Goal: Transaction & Acquisition: Purchase product/service

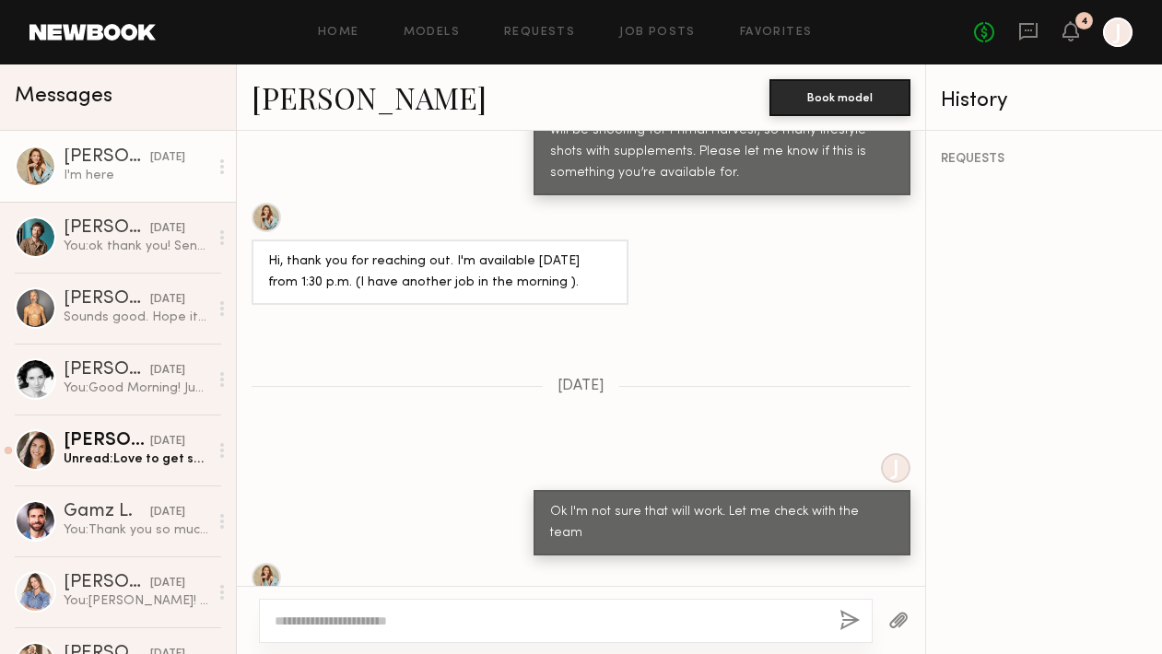
scroll to position [4505, 0]
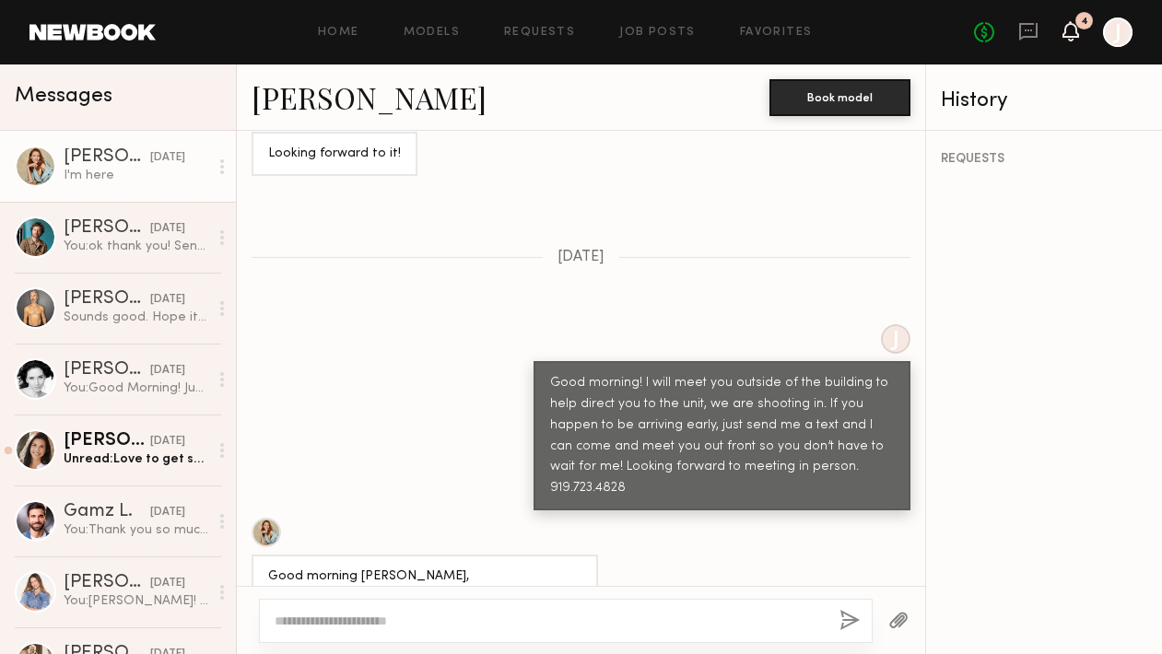
click at [1075, 31] on icon at bounding box center [1071, 30] width 15 height 13
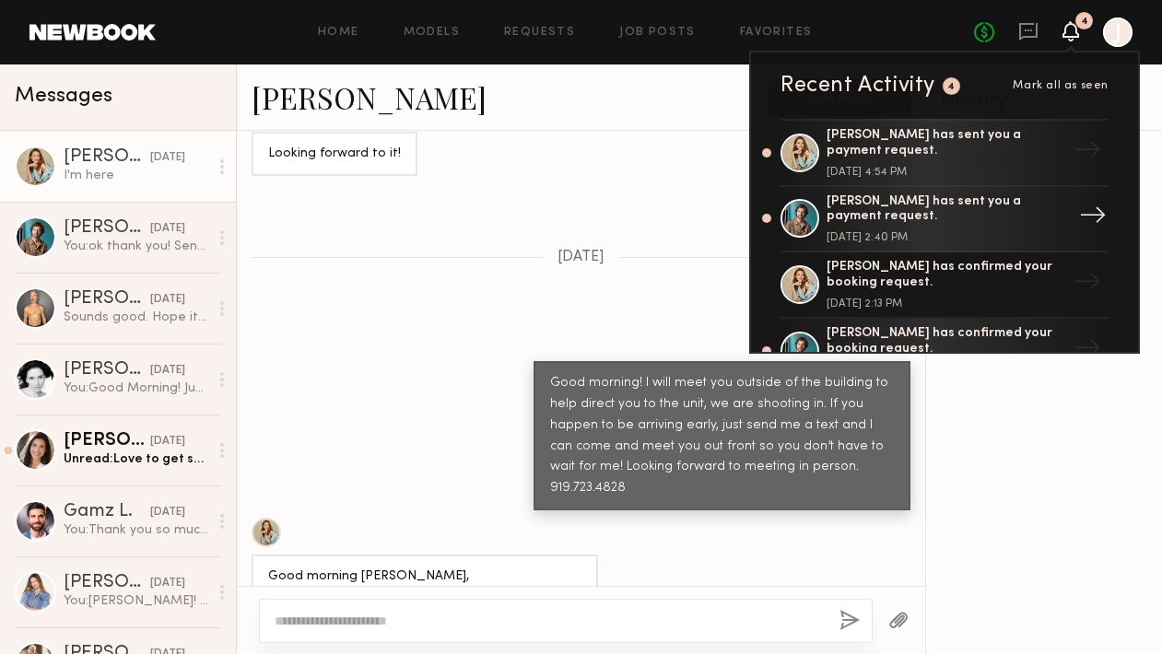
click at [913, 232] on div "[DATE] 2:40 PM" at bounding box center [947, 237] width 240 height 11
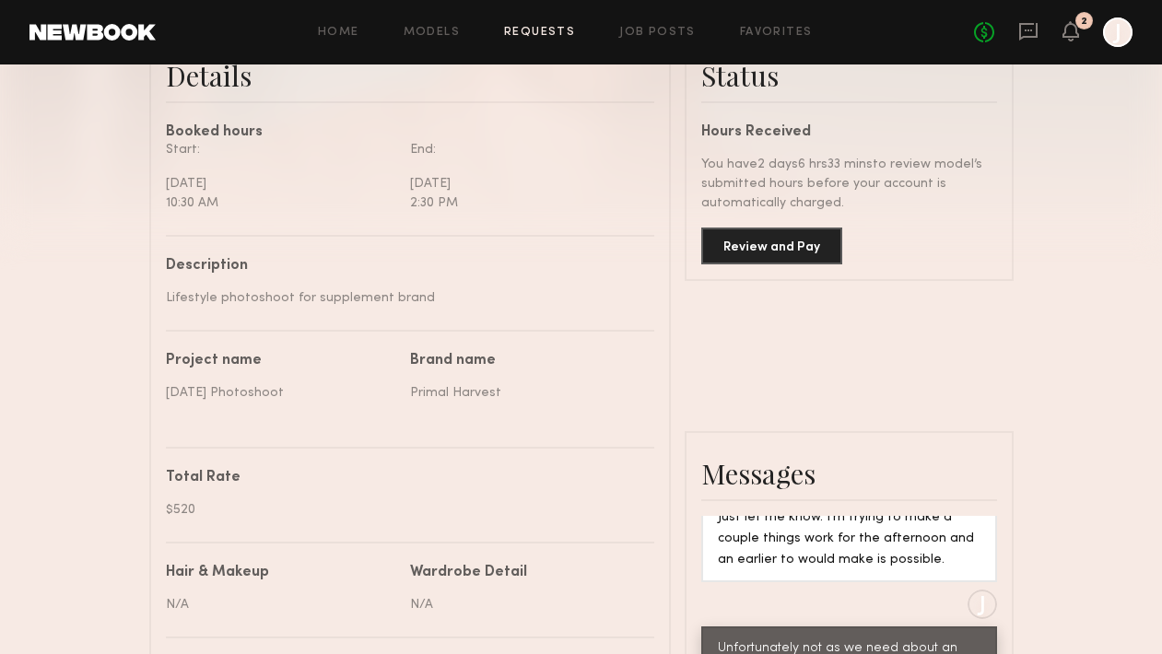
scroll to position [501, 0]
click at [796, 260] on button "Review and Pay" at bounding box center [771, 244] width 141 height 37
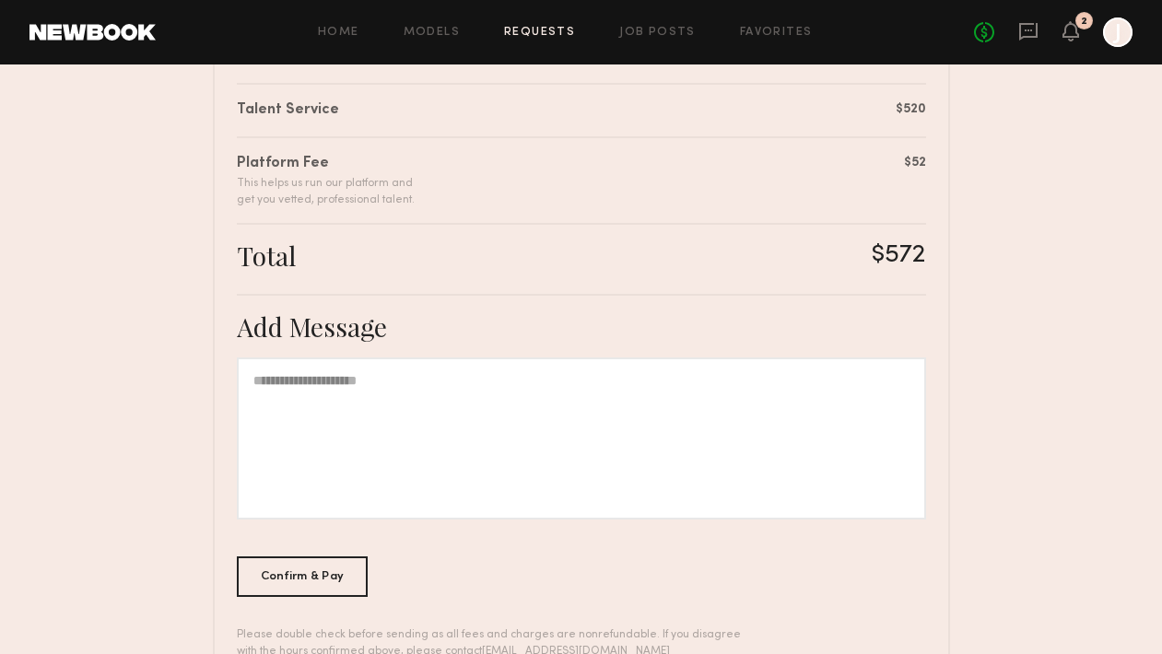
scroll to position [524, 0]
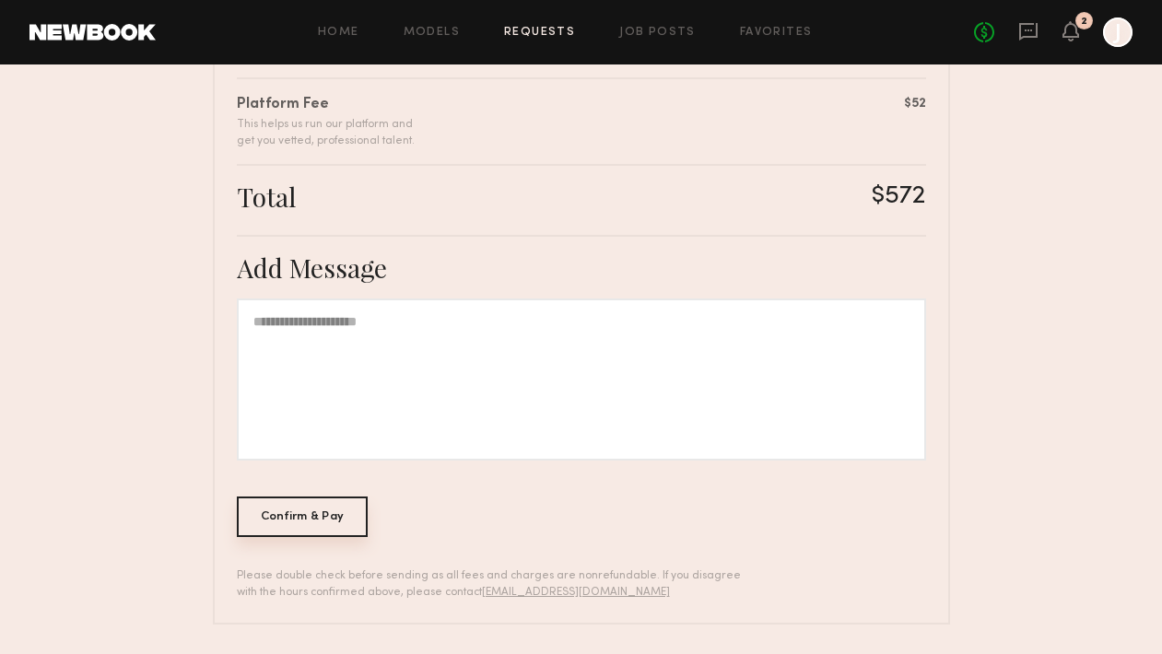
click at [321, 510] on div "Confirm & Pay" at bounding box center [303, 517] width 132 height 41
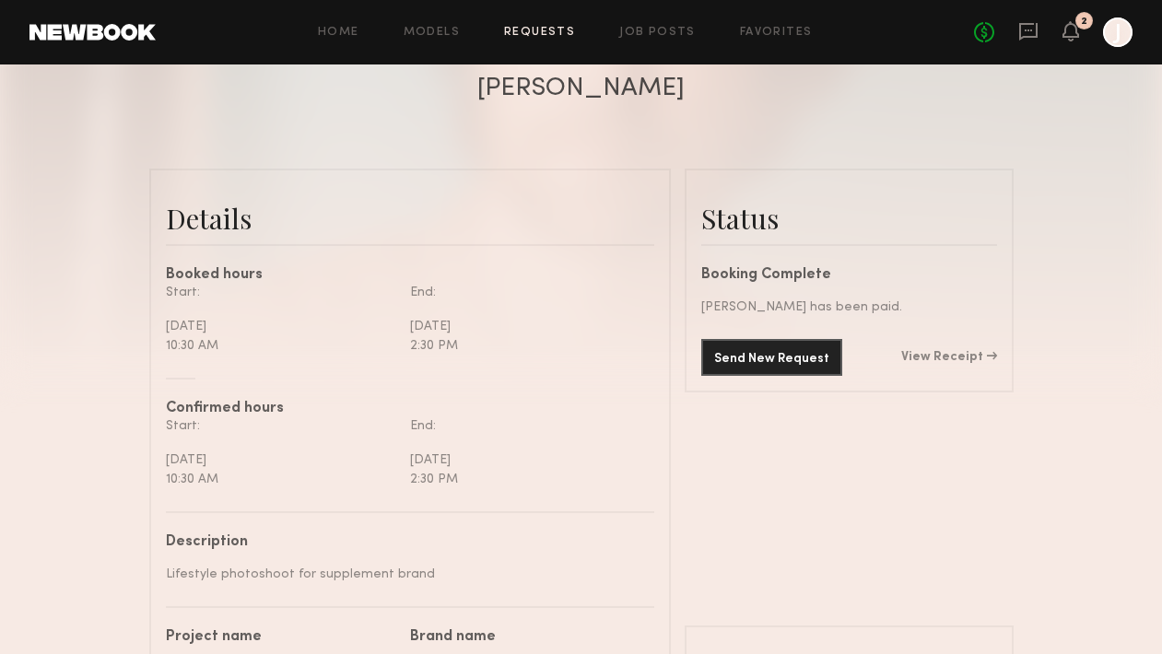
scroll to position [135, 0]
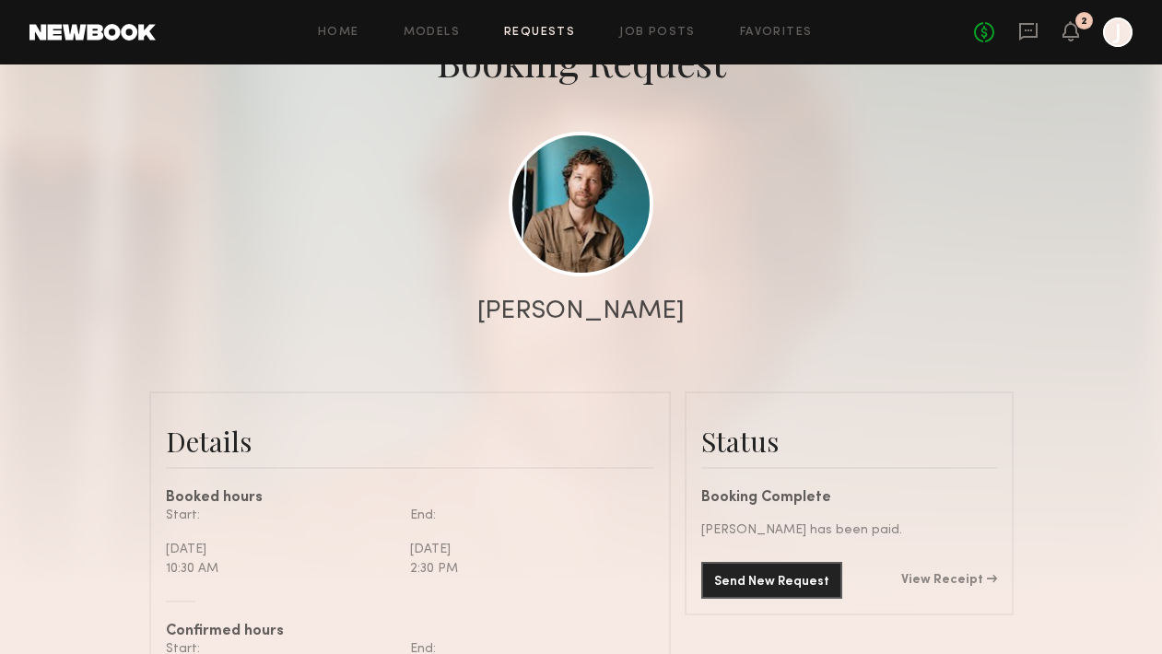
click at [1079, 24] on div "2" at bounding box center [1085, 21] width 18 height 18
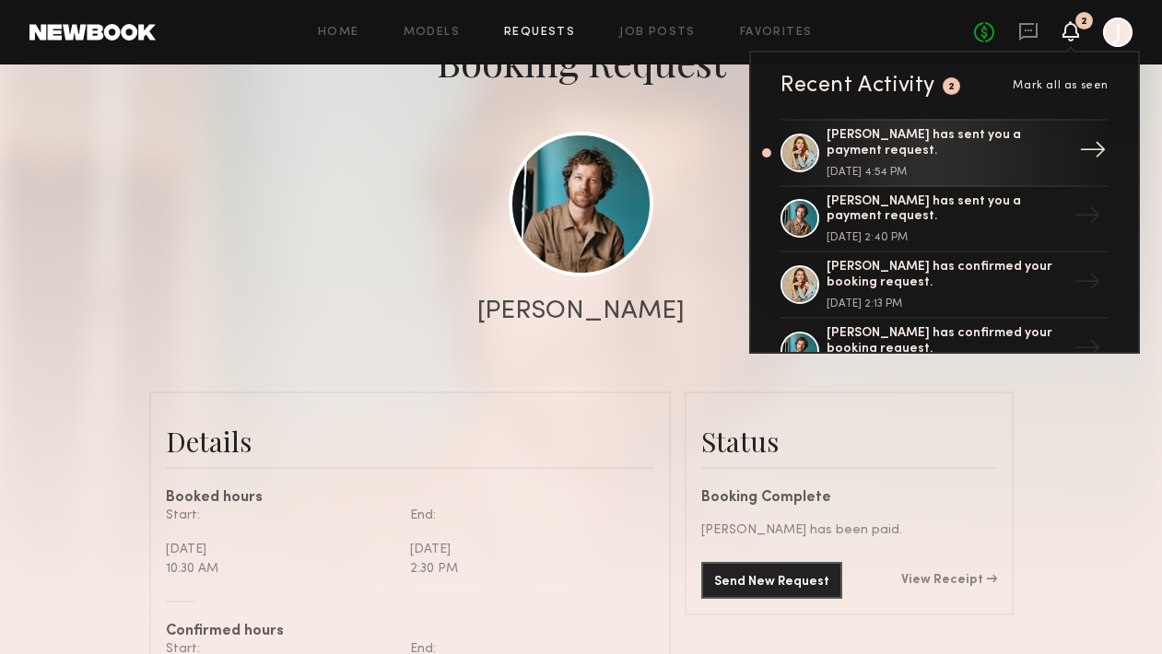
click at [926, 130] on link "[PERSON_NAME] has sent you a payment request. [DATE] 4:54 PM →" at bounding box center [945, 153] width 328 height 68
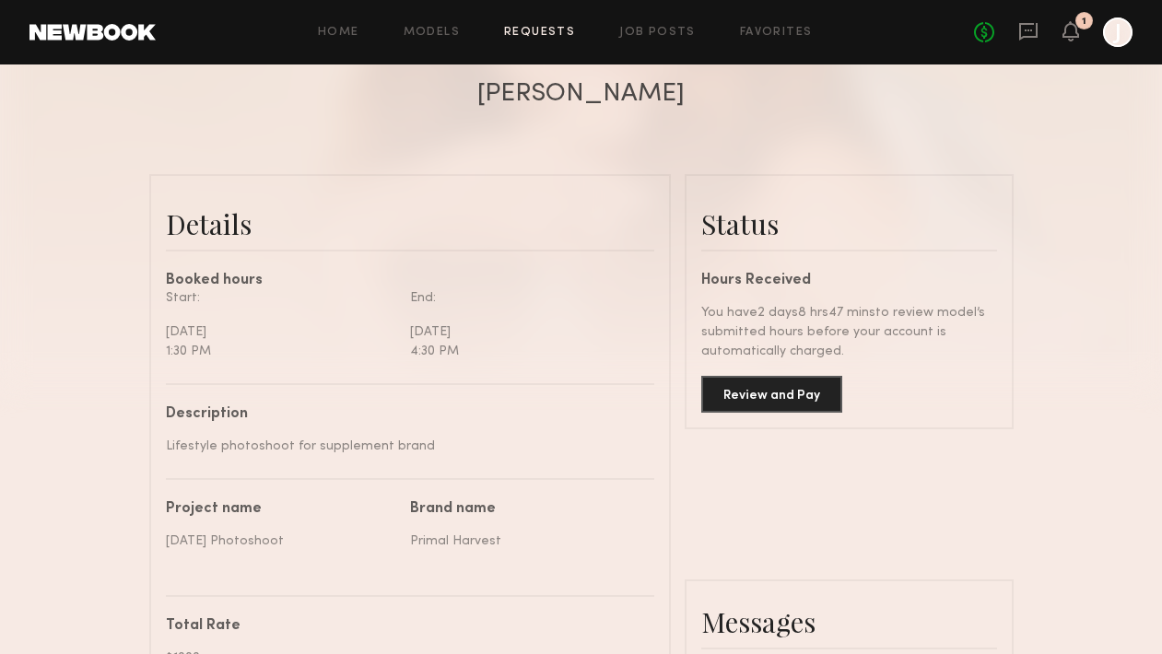
scroll to position [351, 0]
click at [764, 393] on button "Review and Pay" at bounding box center [771, 394] width 141 height 37
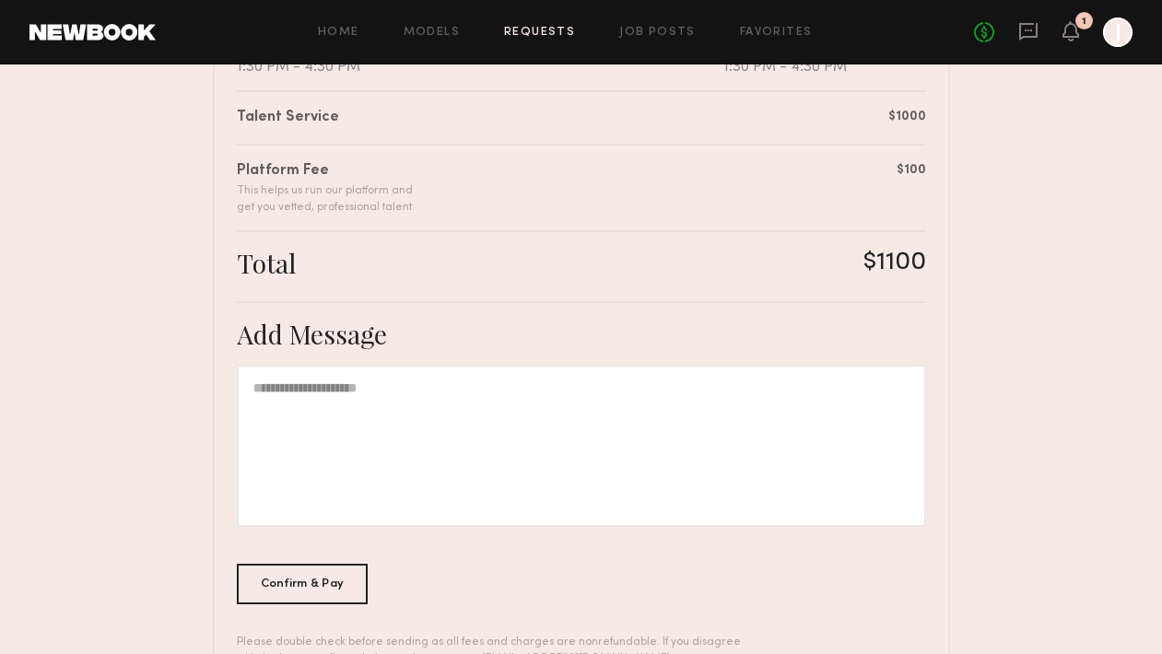
scroll to position [524, 0]
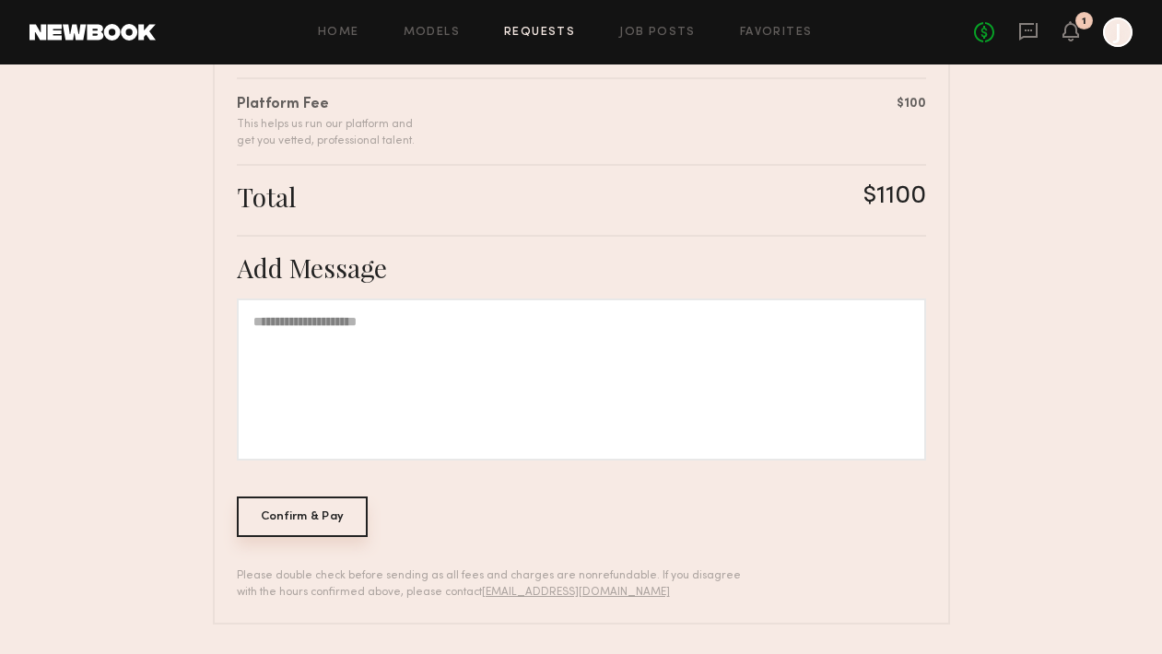
click at [281, 501] on div "Confirm & Pay" at bounding box center [303, 517] width 132 height 41
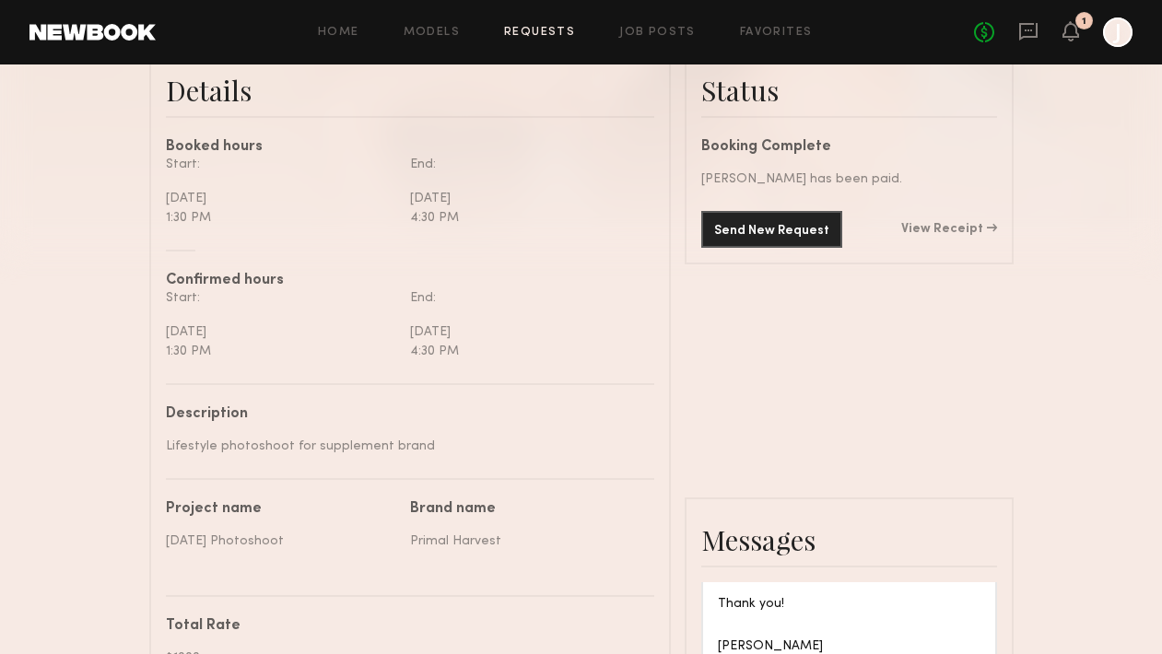
scroll to position [498, 0]
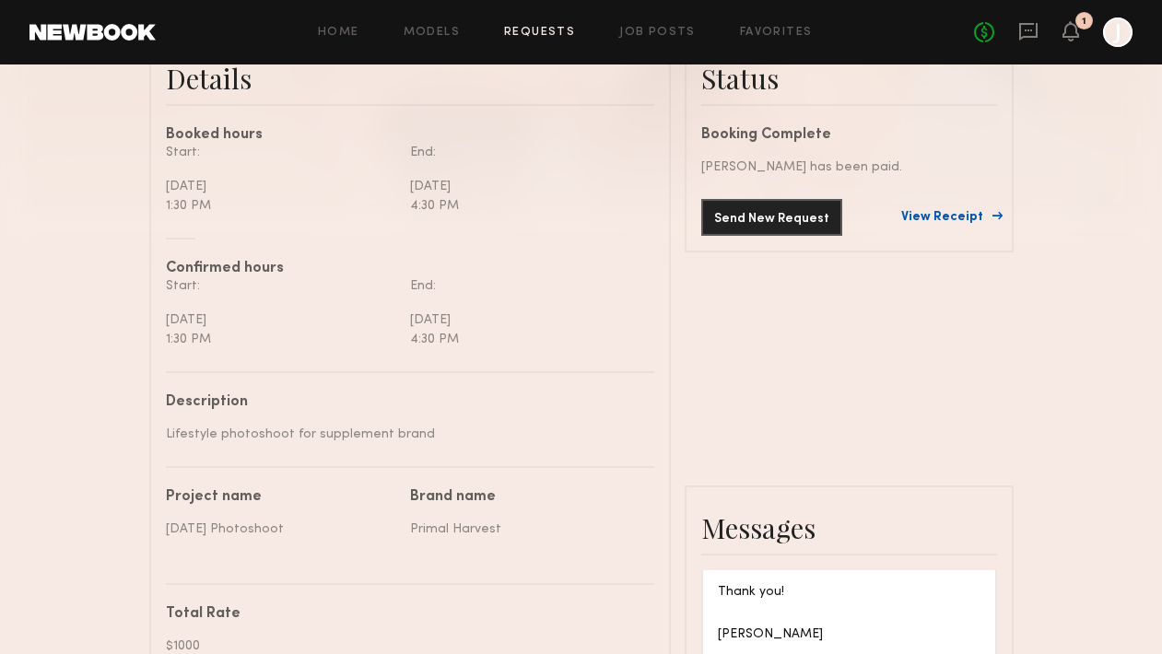
click at [949, 218] on link "View Receipt" at bounding box center [950, 217] width 96 height 13
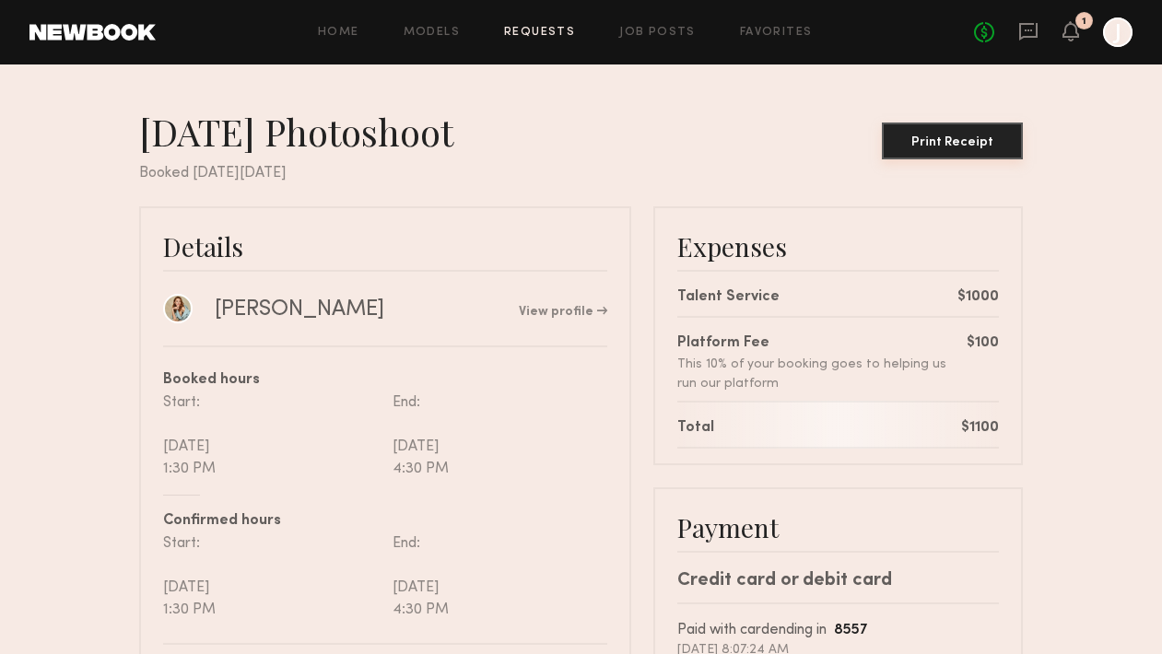
click at [952, 140] on div "Print Receipt" at bounding box center [953, 142] width 126 height 13
click at [1076, 33] on icon at bounding box center [1071, 30] width 15 height 13
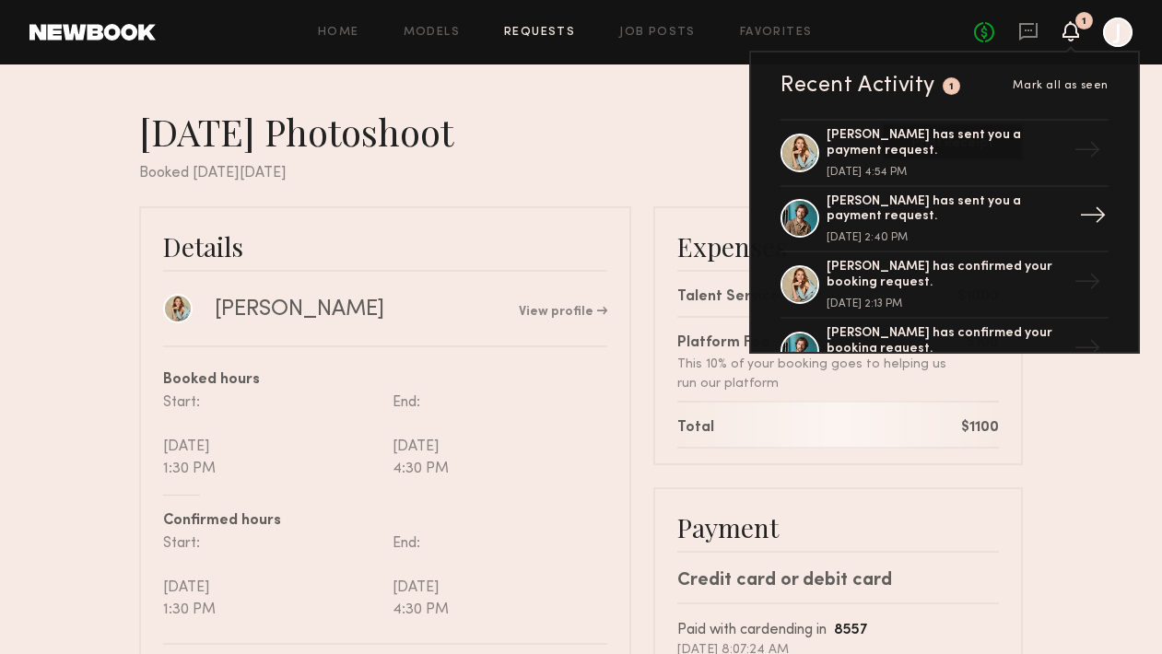
click at [915, 206] on div "[PERSON_NAME] has sent you a payment request." at bounding box center [947, 210] width 240 height 31
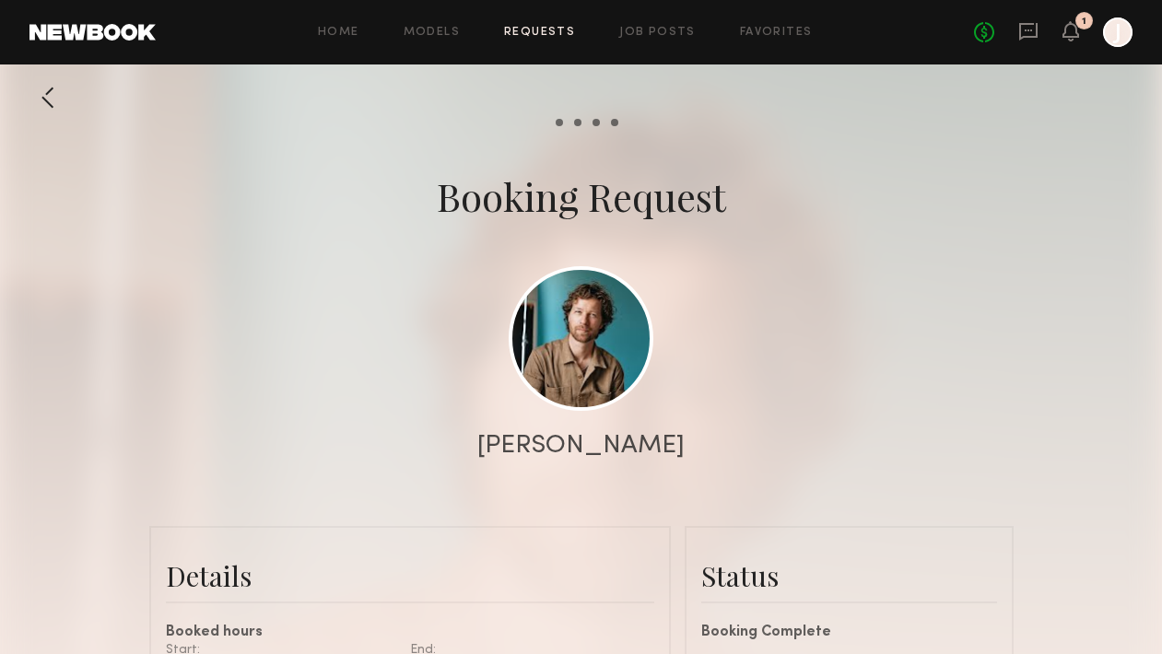
scroll to position [370, 0]
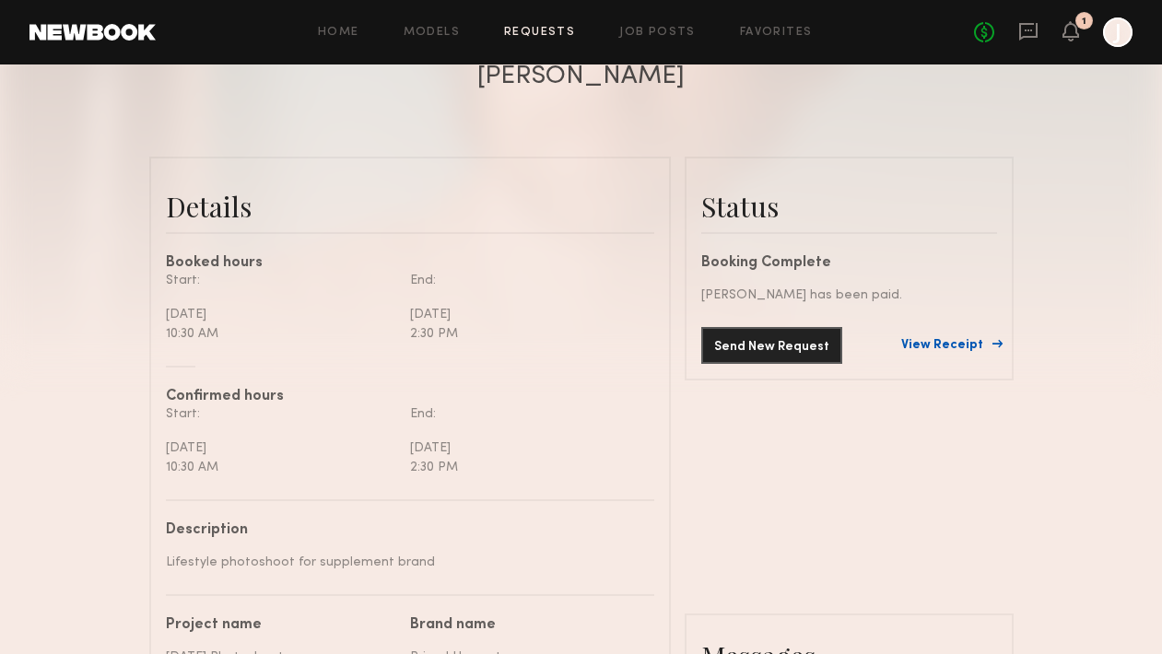
click at [932, 348] on link "View Receipt" at bounding box center [950, 345] width 96 height 13
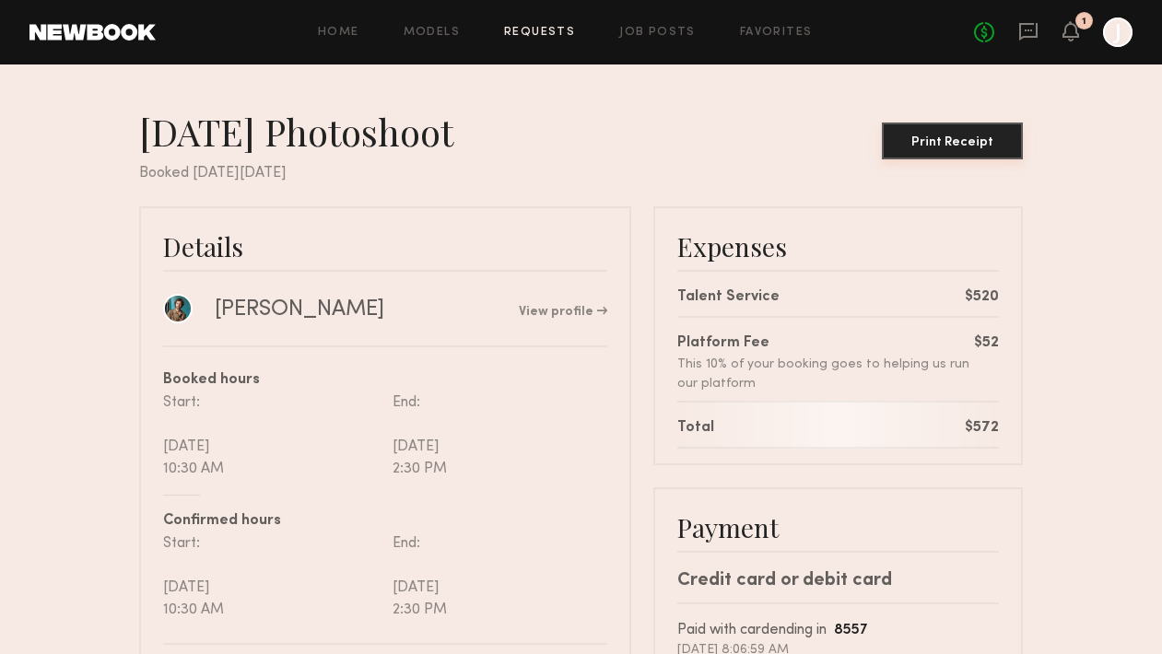
click at [935, 139] on div "Print Receipt" at bounding box center [953, 142] width 126 height 13
